Goal: Check status: Check status

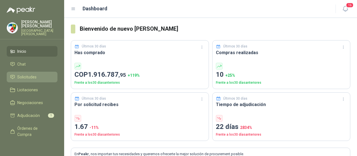
click at [28, 74] on span "Solicitudes" at bounding box center [26, 77] width 19 height 6
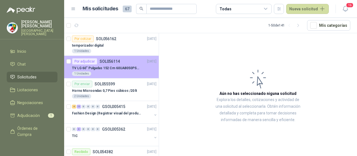
click at [114, 69] on p "TV LG 60" Pulgadas 152 Cm 60UA8050PSA 4K-UHD Smart TV con IA" at bounding box center [106, 68] width 69 height 5
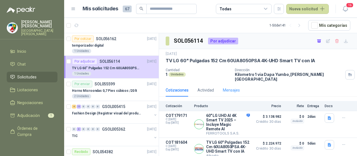
scroll to position [53, 0]
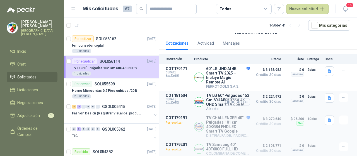
click at [232, 98] on button "Detalles" at bounding box center [237, 102] width 26 height 8
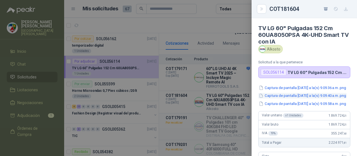
scroll to position [165, 0]
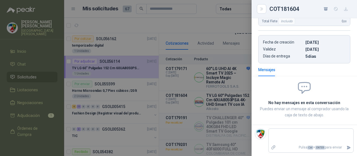
click at [211, 67] on div at bounding box center [178, 78] width 357 height 156
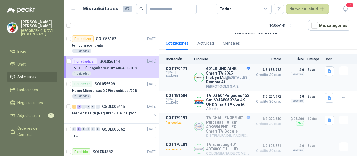
click at [231, 74] on button "Detalles" at bounding box center [237, 78] width 26 height 8
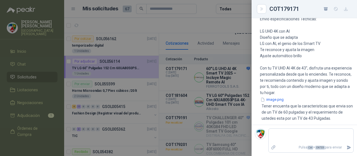
scroll to position [341, 0]
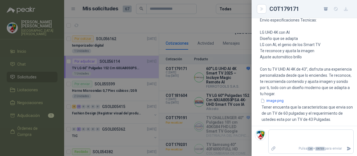
click at [210, 70] on div at bounding box center [178, 78] width 357 height 156
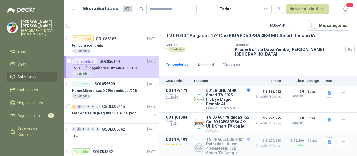
scroll to position [0, 0]
